Goal: Check status: Check status

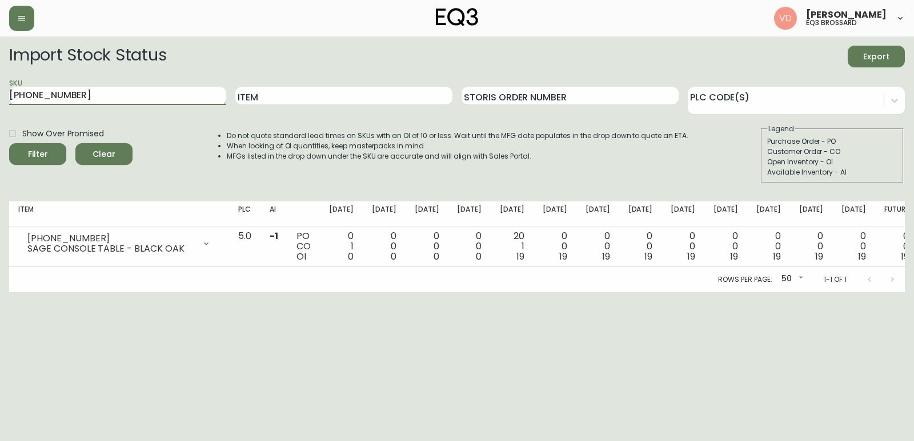
click at [108, 98] on input "[PHONE_NUMBER]" at bounding box center [117, 96] width 217 height 18
drag, startPoint x: 108, startPoint y: 98, endPoint x: 0, endPoint y: 99, distance: 107.9
click at [0, 99] on main "Import Stock Status Export SKU [PHONE_NUMBER] Item Storis Order Number PLC Code…" at bounding box center [457, 165] width 914 height 256
paste input "[PHONE_NUMBER]"
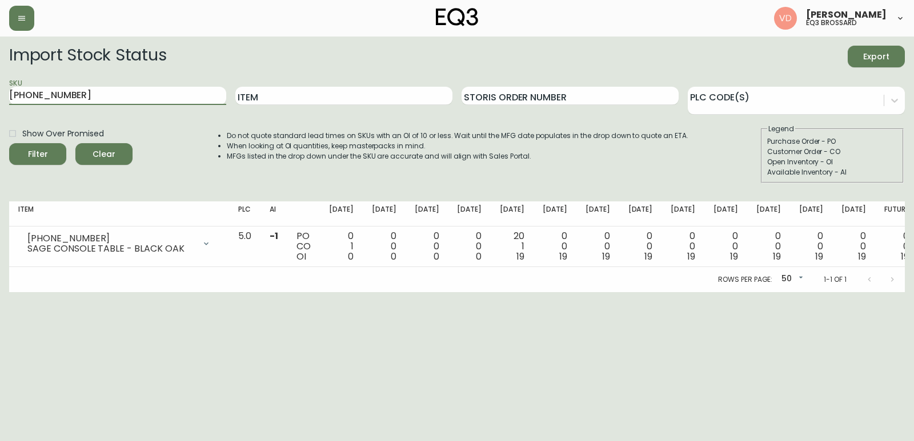
type input "[PHONE_NUMBER]"
click at [144, 103] on input "[PHONE_NUMBER]" at bounding box center [117, 96] width 217 height 18
click at [9, 143] on button "Filter" at bounding box center [37, 154] width 57 height 22
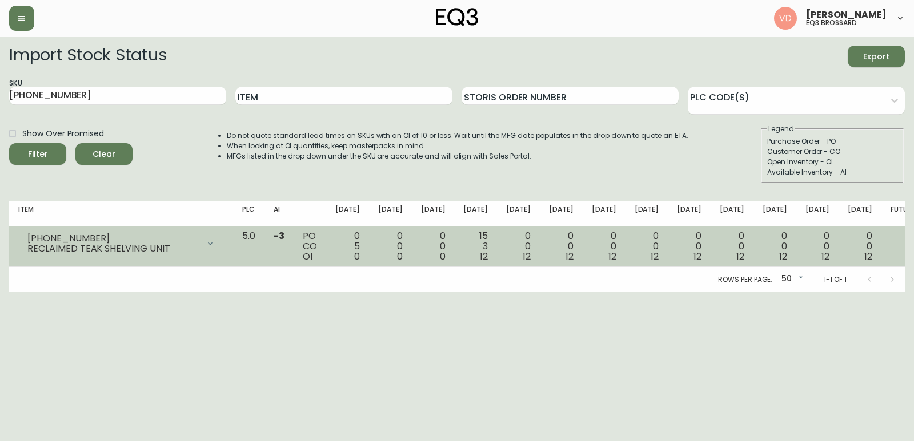
click at [360, 249] on div "0 5 0" at bounding box center [347, 246] width 25 height 31
click at [369, 246] on td "0 5 0" at bounding box center [347, 247] width 43 height 41
click at [360, 246] on div "0 5 0" at bounding box center [347, 246] width 25 height 31
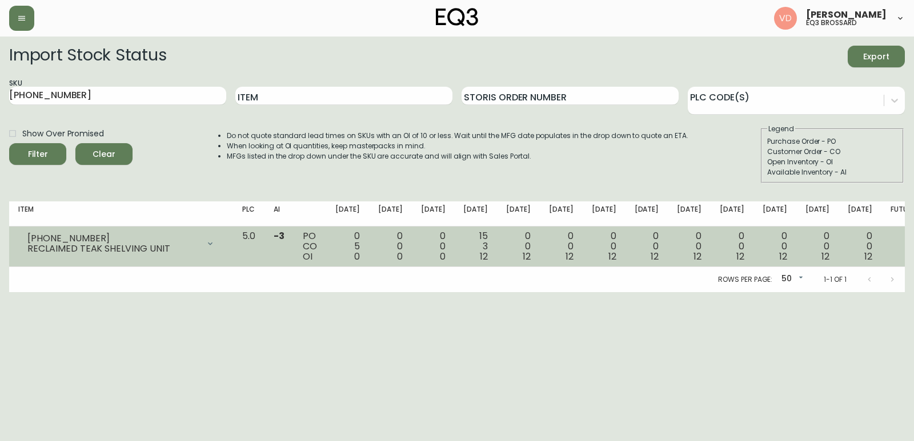
click at [360, 246] on div "0 5 0" at bounding box center [347, 246] width 25 height 31
click at [360, 247] on div "0 5 0" at bounding box center [347, 246] width 25 height 31
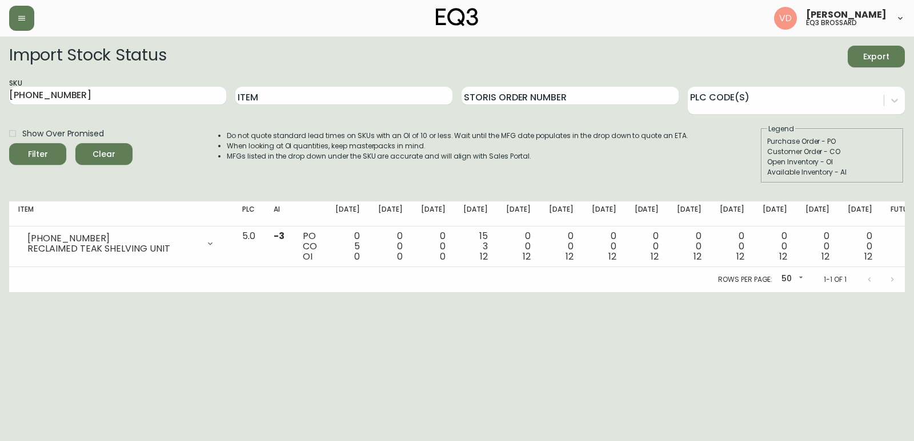
click at [407, 287] on div "Rows per page: 50 50 1-1 of 1" at bounding box center [456, 279] width 895 height 25
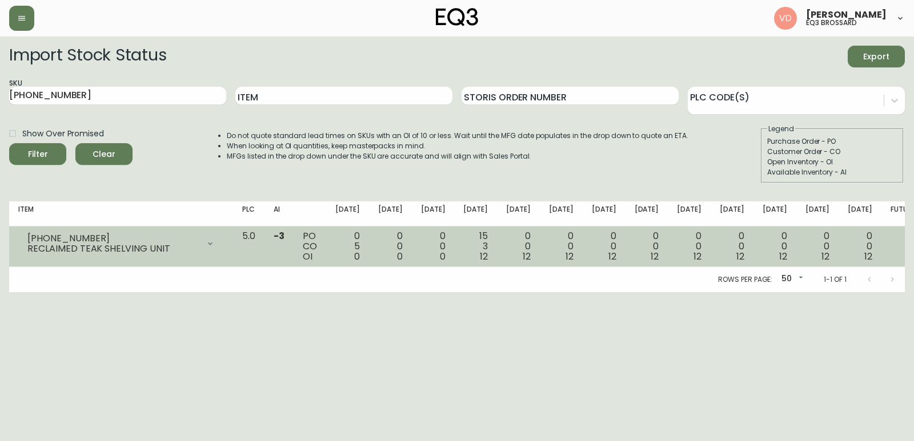
click at [360, 247] on div "0 5 0" at bounding box center [347, 246] width 25 height 31
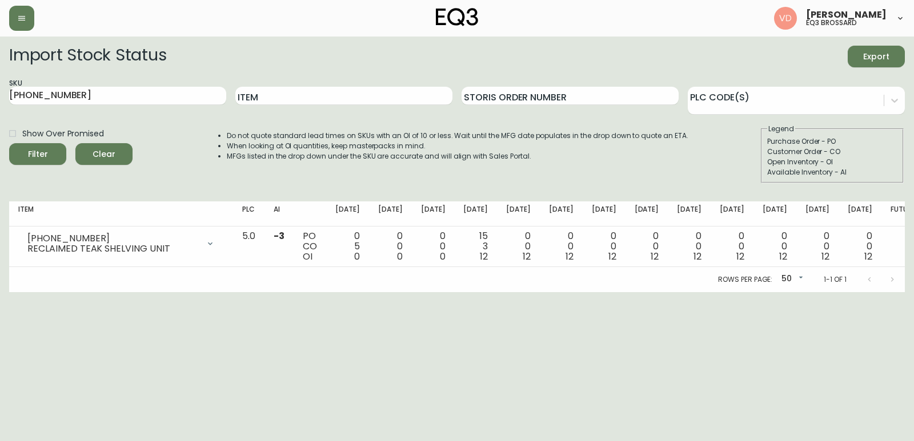
click at [436, 292] on html "[PERSON_NAME] eq3 [PERSON_NAME] Import Stock Status Export SKU [PHONE_NUMBER] I…" at bounding box center [457, 146] width 914 height 292
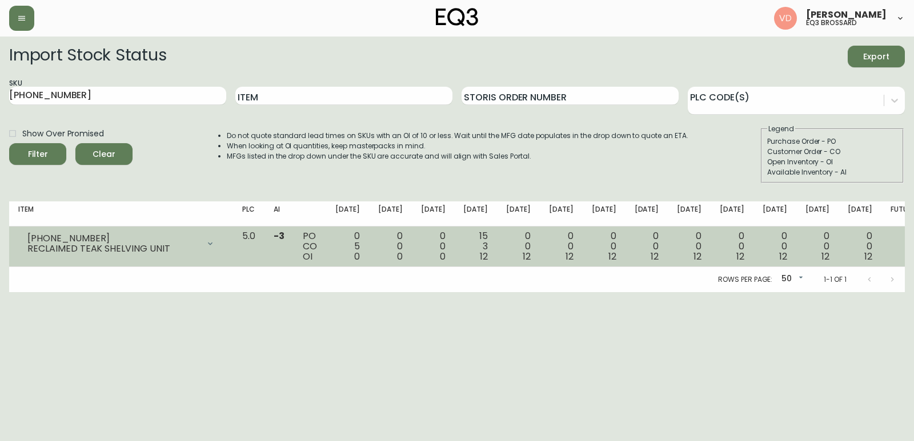
click at [317, 252] on div "PO CO OI" at bounding box center [310, 246] width 14 height 31
click at [360, 248] on div "0 5 0" at bounding box center [347, 246] width 25 height 31
drag, startPoint x: 391, startPoint y: 246, endPoint x: 405, endPoint y: 247, distance: 14.9
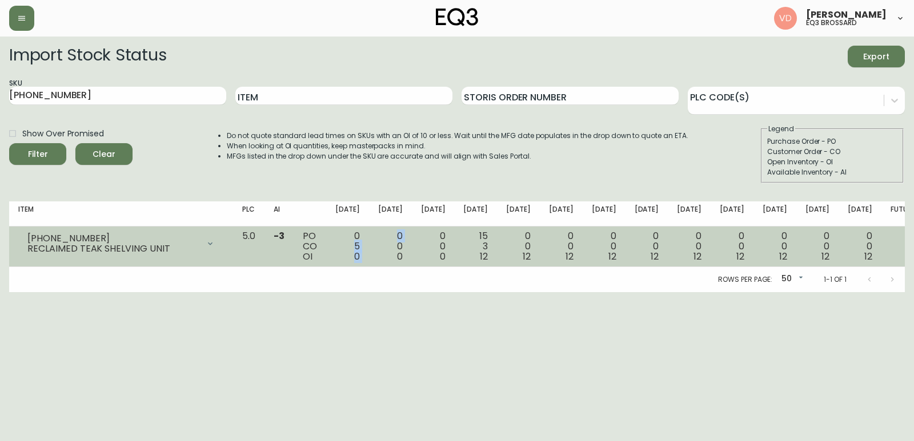
click at [405, 247] on tr "[PHONE_NUMBER] RECLAIMED TEAK SHELVING UNIT Opening Balance 5 ( [DATE] ) Custom…" at bounding box center [466, 247] width 915 height 41
click at [369, 262] on td "0 5 0" at bounding box center [347, 247] width 43 height 41
click at [360, 243] on div "0 5 0" at bounding box center [347, 246] width 25 height 31
click at [360, 244] on div "0 5 0" at bounding box center [347, 246] width 25 height 31
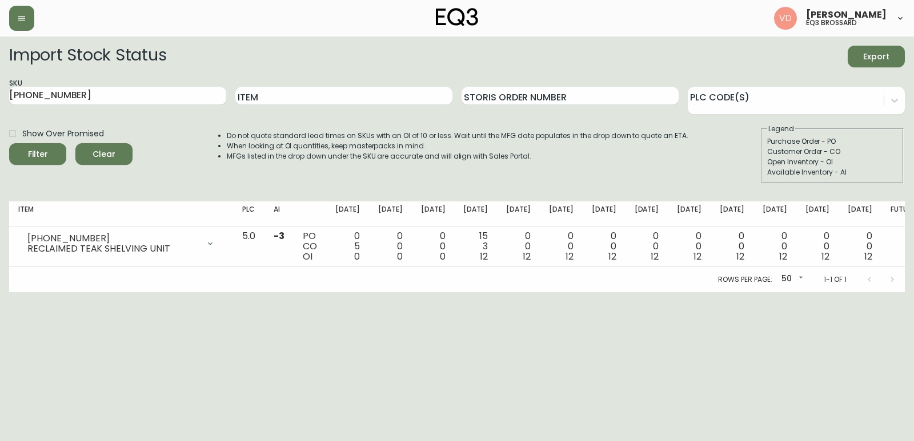
click at [414, 267] on div "Rows per page: 50 50 1-1 of 1" at bounding box center [456, 279] width 895 height 25
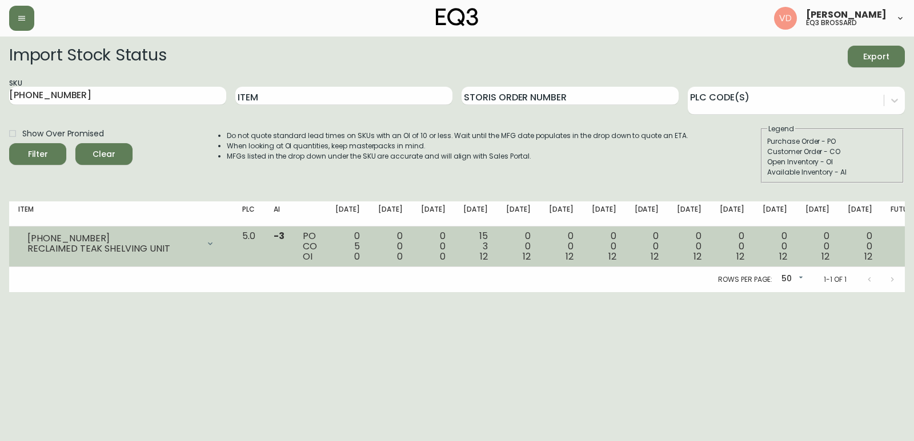
click at [360, 244] on div "0 5 0" at bounding box center [347, 246] width 25 height 31
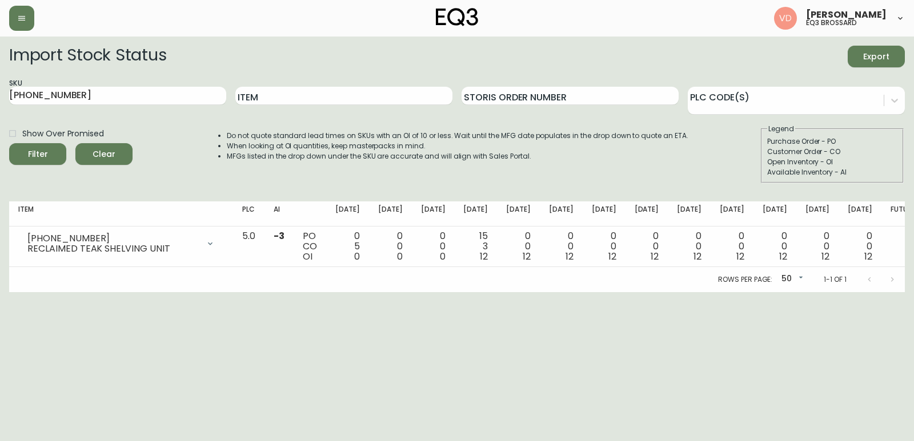
click at [399, 270] on div "Rows per page: 50 50 1-1 of 1" at bounding box center [456, 279] width 895 height 25
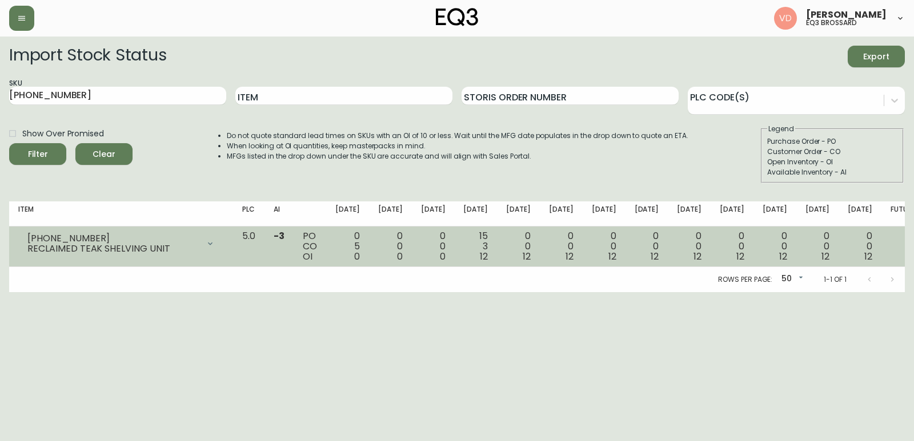
click at [360, 242] on div "0 5 0" at bounding box center [347, 246] width 25 height 31
click at [360, 244] on div "0 5 0" at bounding box center [347, 246] width 25 height 31
click at [411, 243] on td "0 0 0" at bounding box center [390, 247] width 43 height 41
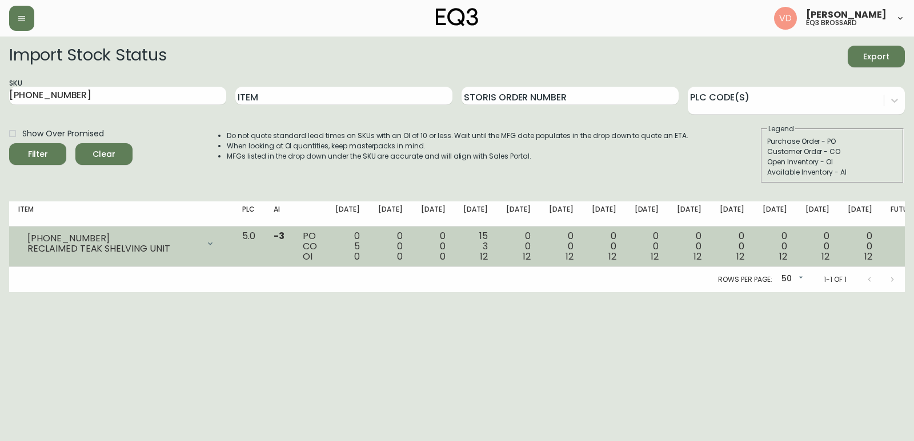
click at [360, 247] on div "0 5 0" at bounding box center [347, 246] width 25 height 31
drag, startPoint x: 392, startPoint y: 247, endPoint x: 404, endPoint y: 254, distance: 13.3
click at [360, 247] on div "0 5 0" at bounding box center [347, 246] width 25 height 31
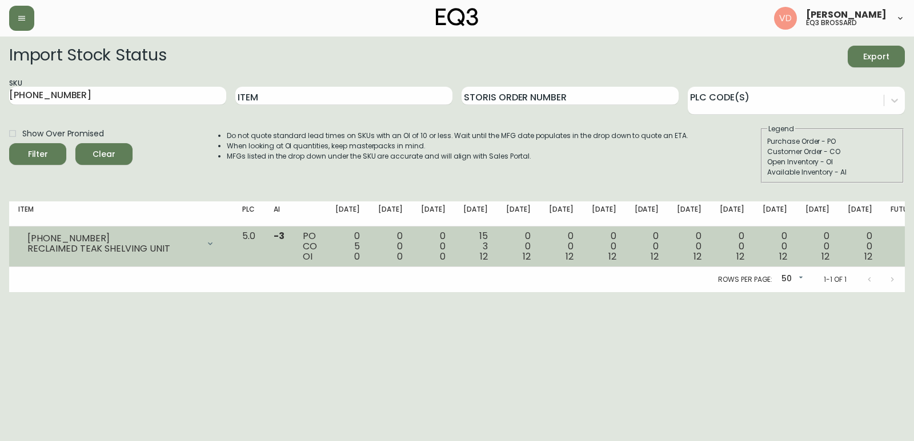
click at [405, 255] on td "0 0 0" at bounding box center [390, 247] width 43 height 41
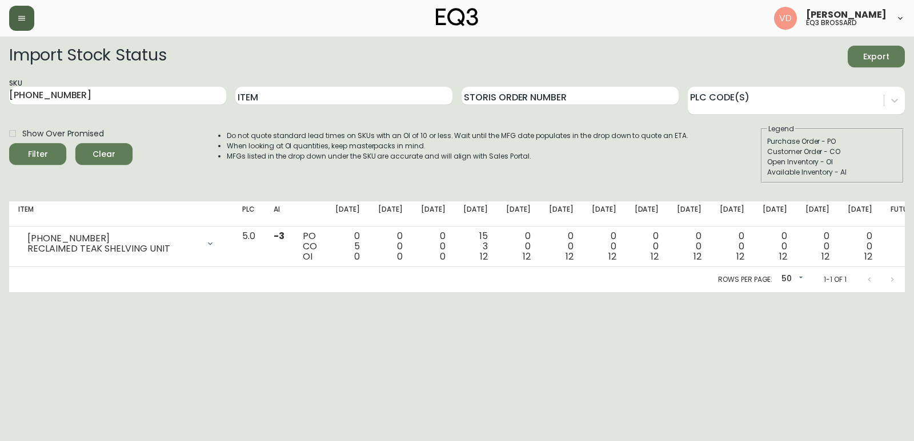
click at [23, 25] on button "button" at bounding box center [21, 18] width 25 height 25
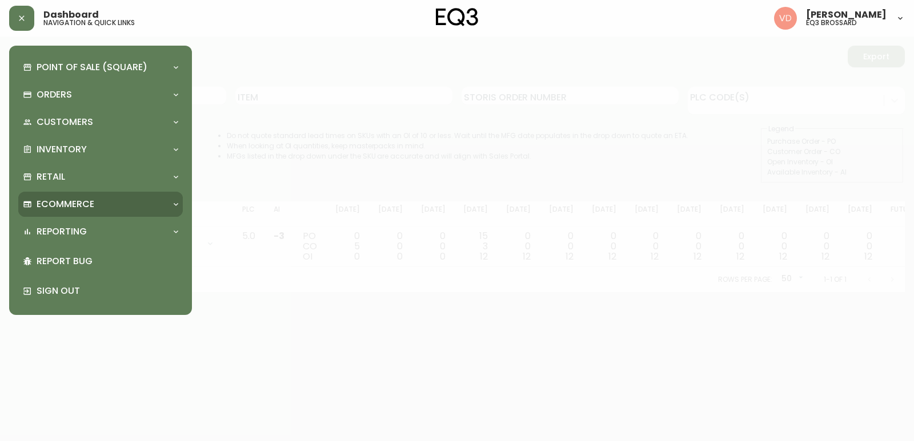
click at [107, 199] on div "Ecommerce" at bounding box center [95, 204] width 144 height 13
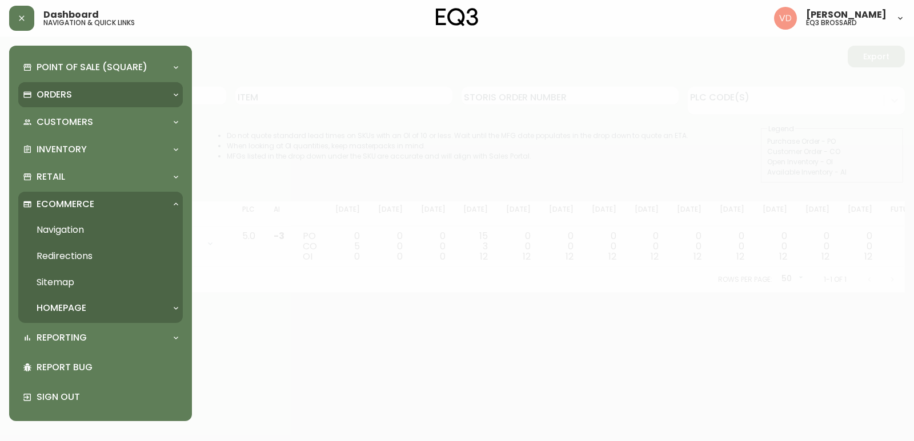
click at [123, 100] on div "Orders" at bounding box center [95, 94] width 144 height 13
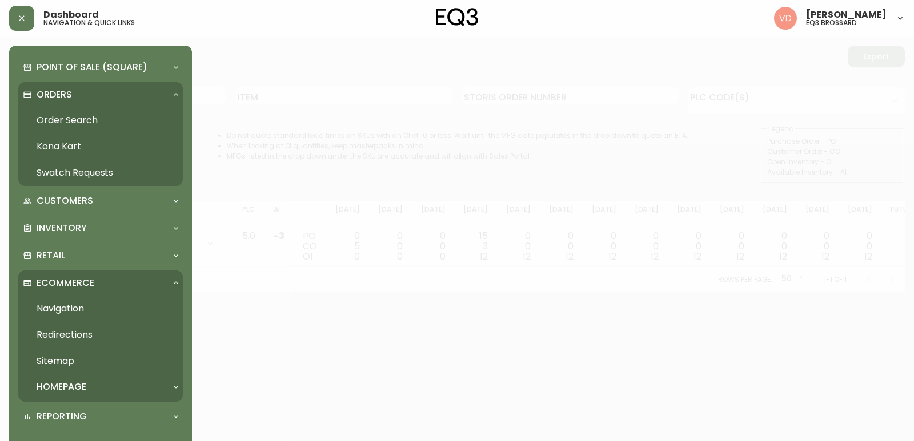
click at [106, 121] on link "Order Search" at bounding box center [100, 120] width 164 height 26
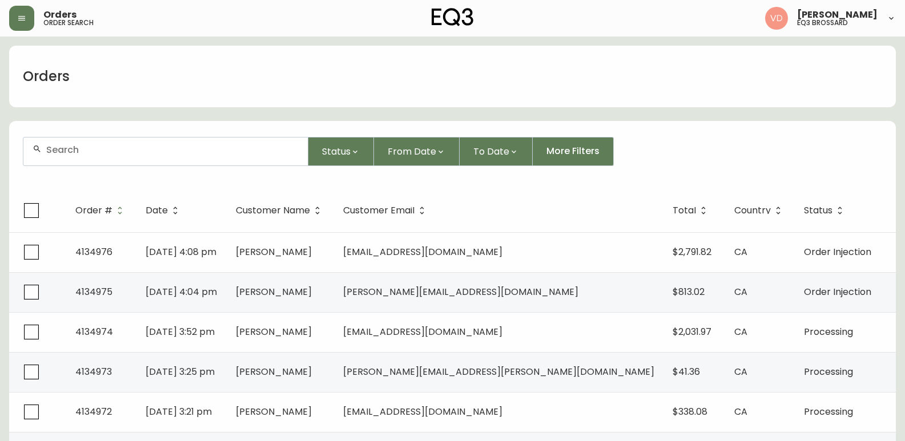
click at [245, 158] on div at bounding box center [165, 152] width 284 height 28
paste input "4134779"
type input "4134779"
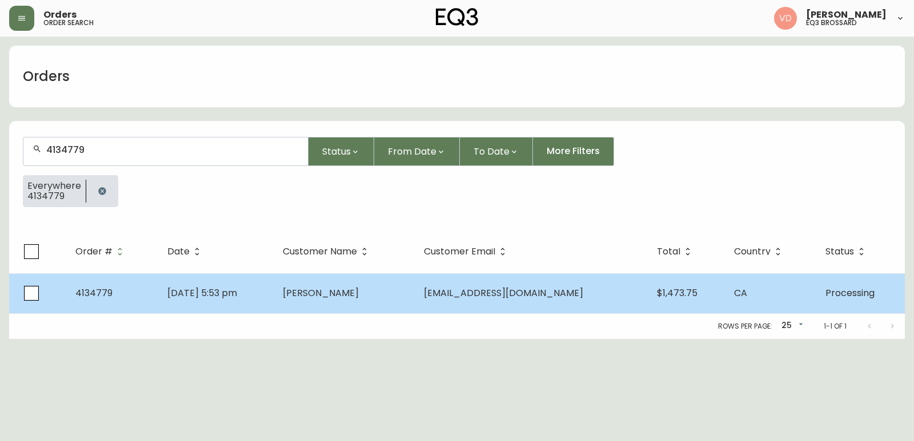
click at [260, 300] on td "[DATE] 5:53 pm" at bounding box center [215, 293] width 115 height 40
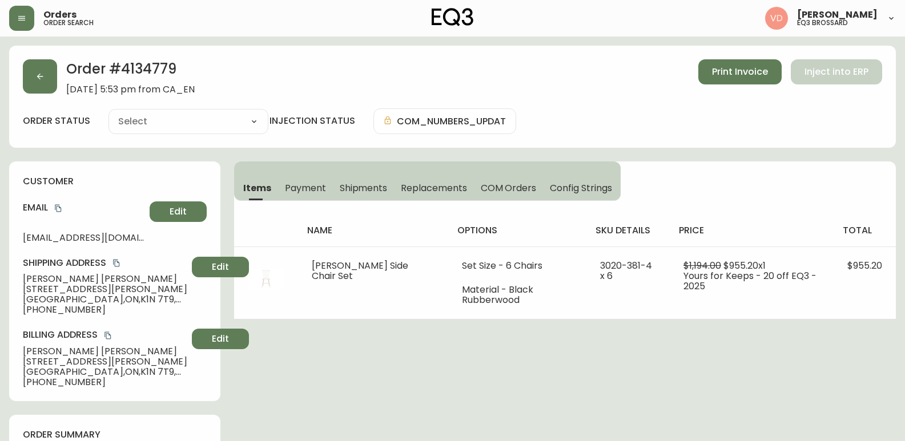
type input "Processing"
select select "PROCESSING"
click at [369, 190] on span "Shipments" at bounding box center [364, 188] width 48 height 12
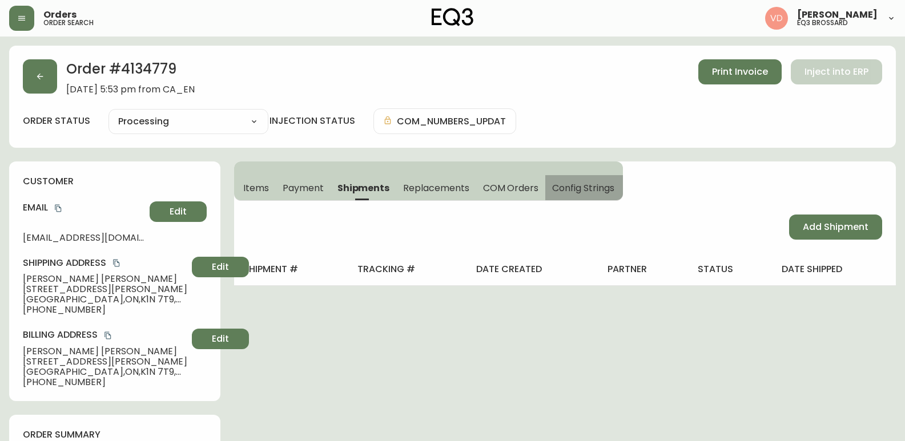
click at [593, 187] on span "Config Strings" at bounding box center [583, 188] width 62 height 12
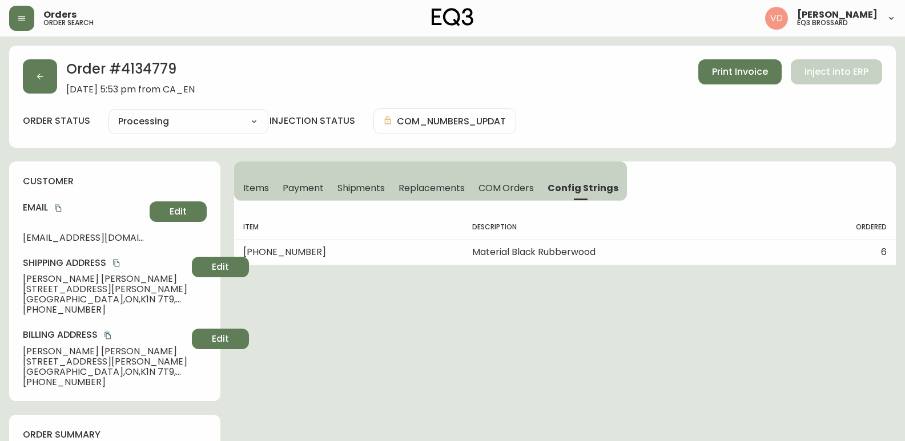
click at [505, 188] on span "COM Orders" at bounding box center [506, 188] width 56 height 12
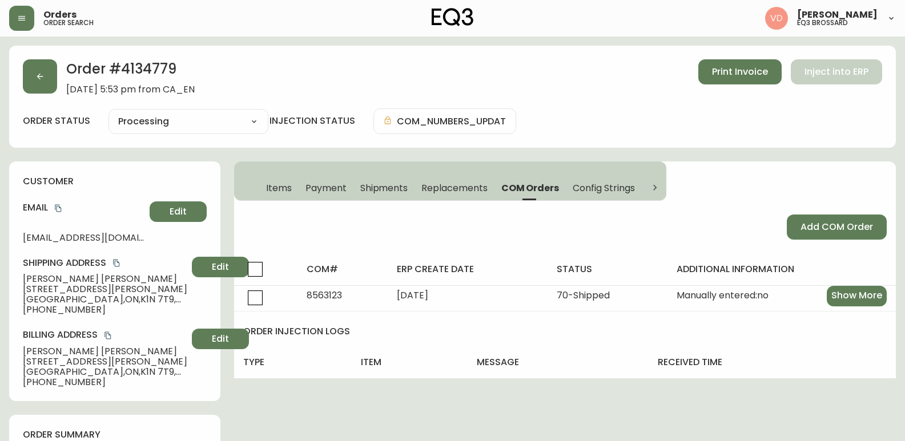
click at [393, 192] on span "Shipments" at bounding box center [384, 188] width 48 height 12
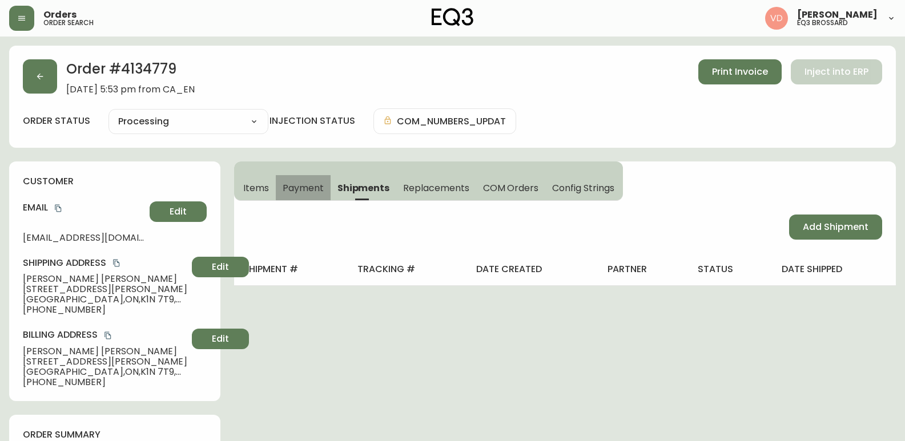
click at [316, 188] on span "Payment" at bounding box center [303, 188] width 41 height 12
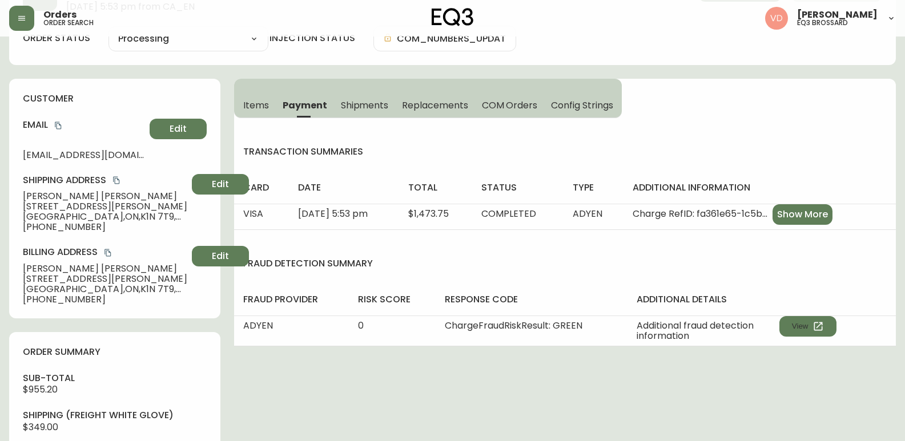
scroll to position [114, 0]
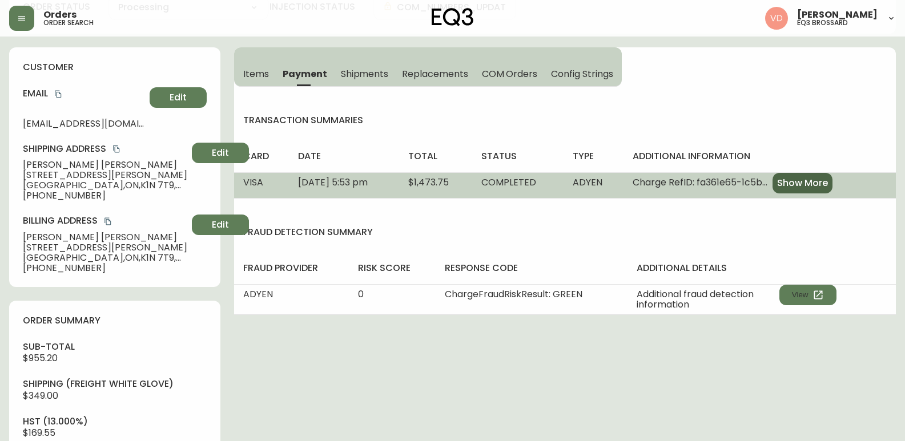
click at [828, 182] on span "Show More" at bounding box center [802, 183] width 51 height 13
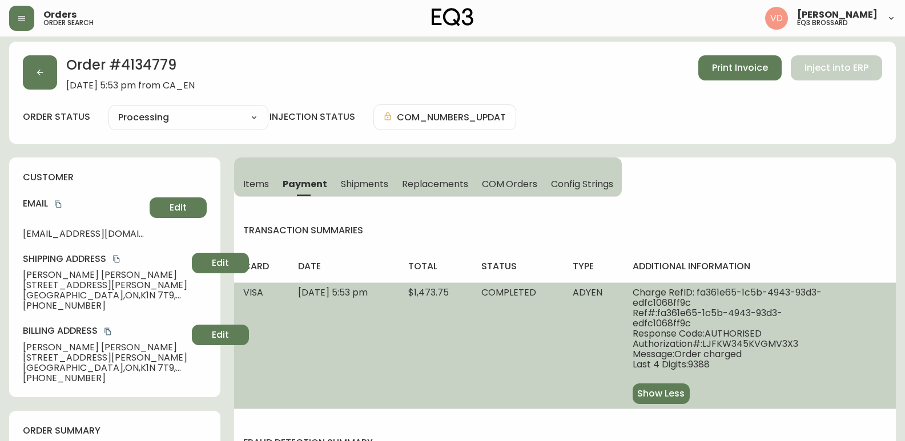
scroll to position [0, 0]
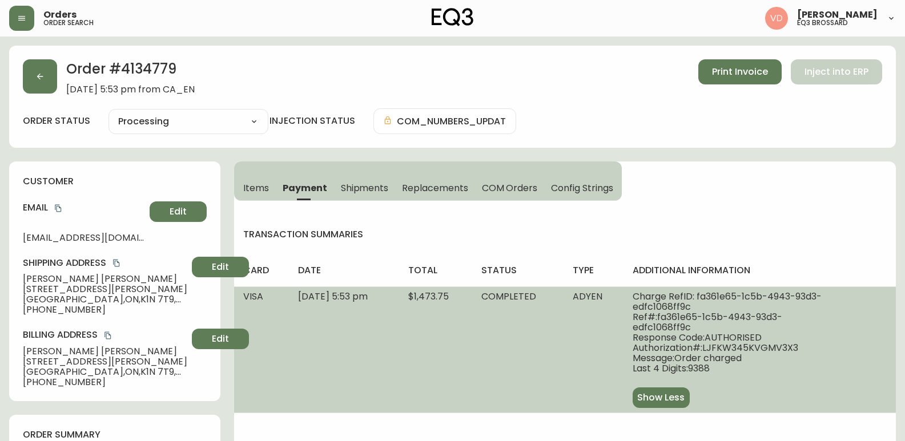
click at [255, 189] on span "Items" at bounding box center [256, 188] width 26 height 12
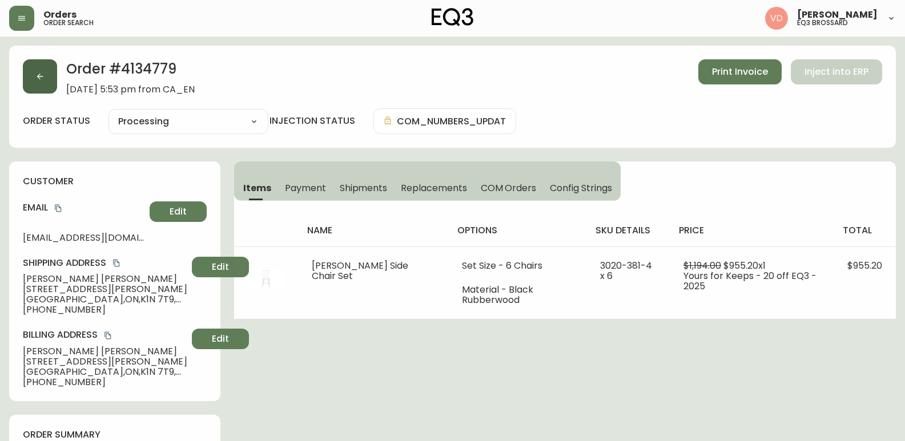
click at [49, 79] on button "button" at bounding box center [40, 76] width 34 height 34
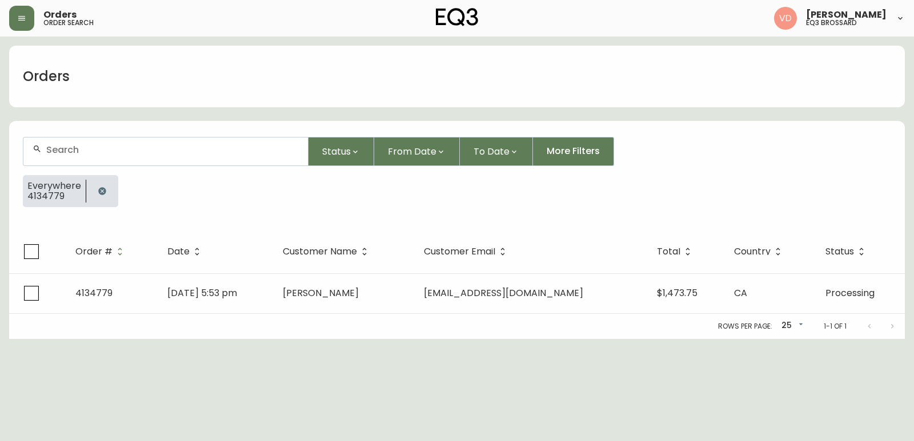
click at [200, 158] on div at bounding box center [165, 152] width 284 height 28
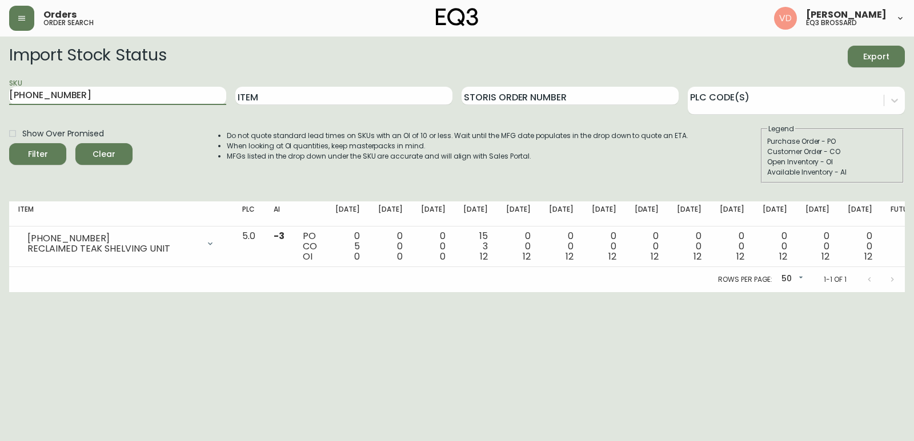
drag, startPoint x: 98, startPoint y: 104, endPoint x: 0, endPoint y: 82, distance: 100.6
click at [0, 83] on main "Import Stock Status Export SKU [PHONE_NUMBER] Item Storis Order Number PLC Code…" at bounding box center [457, 165] width 914 height 256
paste input "[PHONE_NUMBER]"
type input "[PHONE_NUMBER]"
click at [103, 94] on input "[PHONE_NUMBER]" at bounding box center [117, 96] width 217 height 18
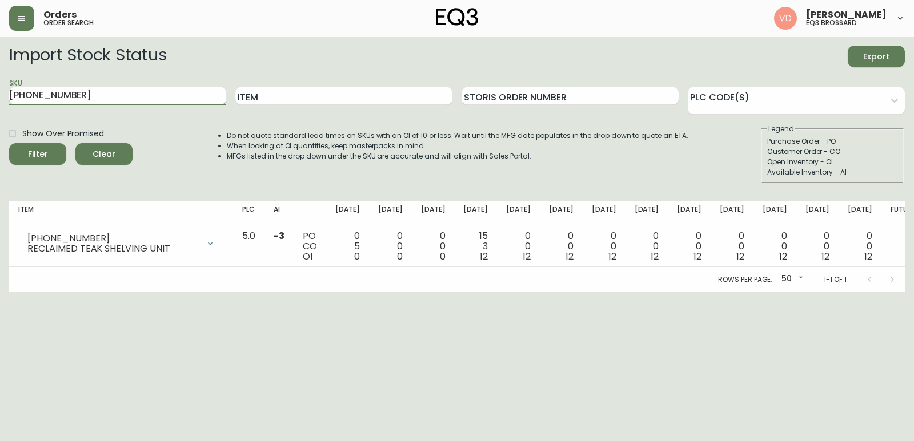
click at [9, 143] on button "Filter" at bounding box center [37, 154] width 57 height 22
